Goal: Navigation & Orientation: Find specific page/section

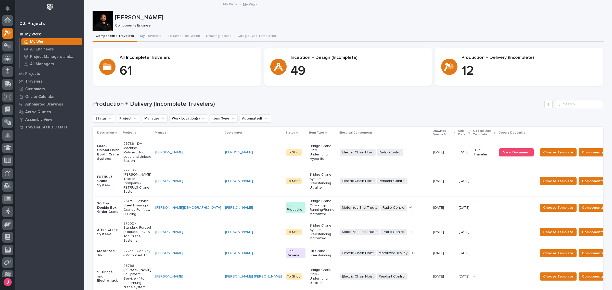
scroll to position [13, 0]
click at [144, 36] on button "My Travelers" at bounding box center [151, 36] width 28 height 11
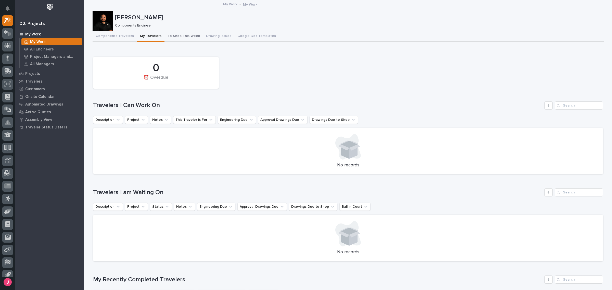
click at [188, 36] on button "To Shop This Week" at bounding box center [183, 36] width 38 height 11
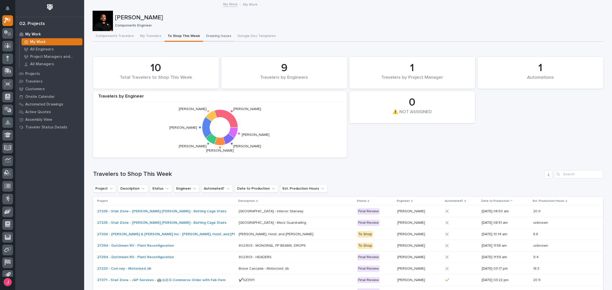
click at [209, 36] on button "Drawing Issues" at bounding box center [218, 36] width 31 height 11
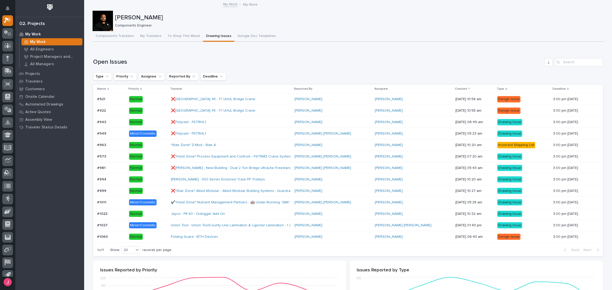
click at [248, 58] on div "Open Issues" at bounding box center [348, 62] width 510 height 8
drag, startPoint x: 121, startPoint y: 44, endPoint x: 122, endPoint y: 42, distance: 2.6
click at [124, 39] on button "Components Travelers" at bounding box center [115, 36] width 44 height 11
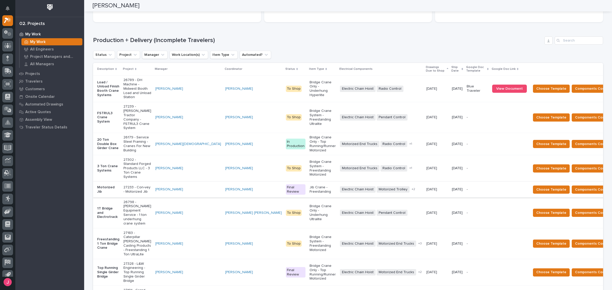
scroll to position [96, 0]
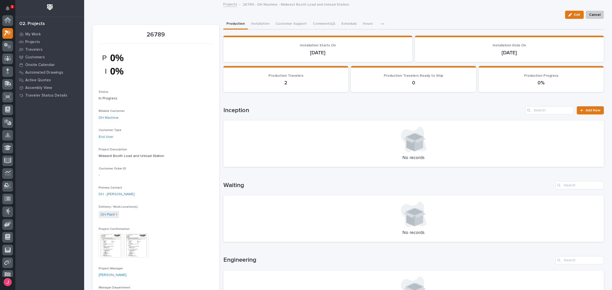
scroll to position [13, 0]
click at [225, 5] on link "Projects" at bounding box center [230, 4] width 14 height 6
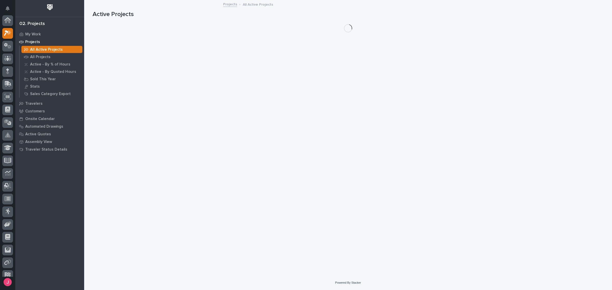
scroll to position [13, 0]
